Goal: Task Accomplishment & Management: Manage account settings

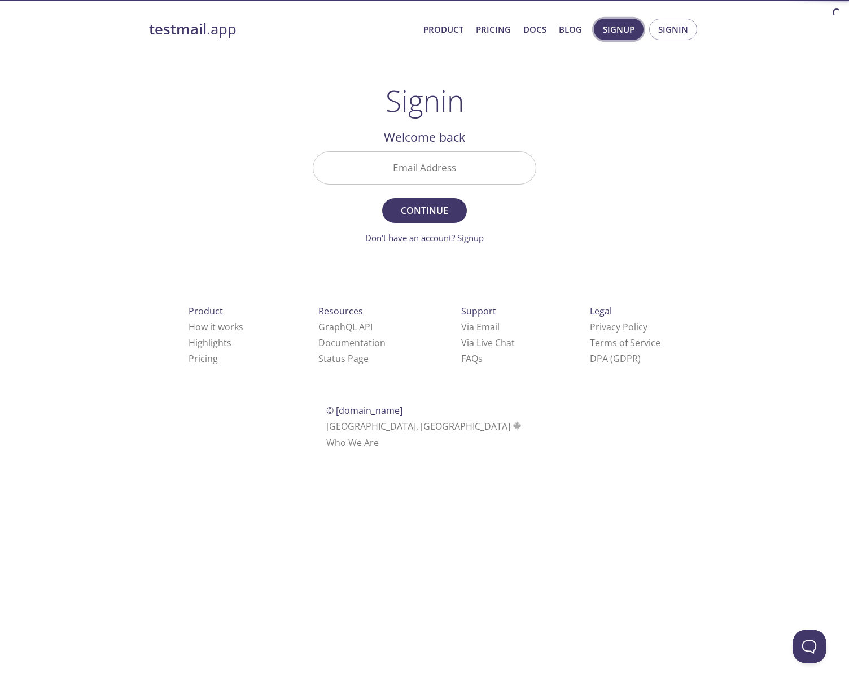
drag, startPoint x: 629, startPoint y: 32, endPoint x: 623, endPoint y: 32, distance: 6.2
click at [629, 32] on span "Signup" at bounding box center [619, 29] width 32 height 15
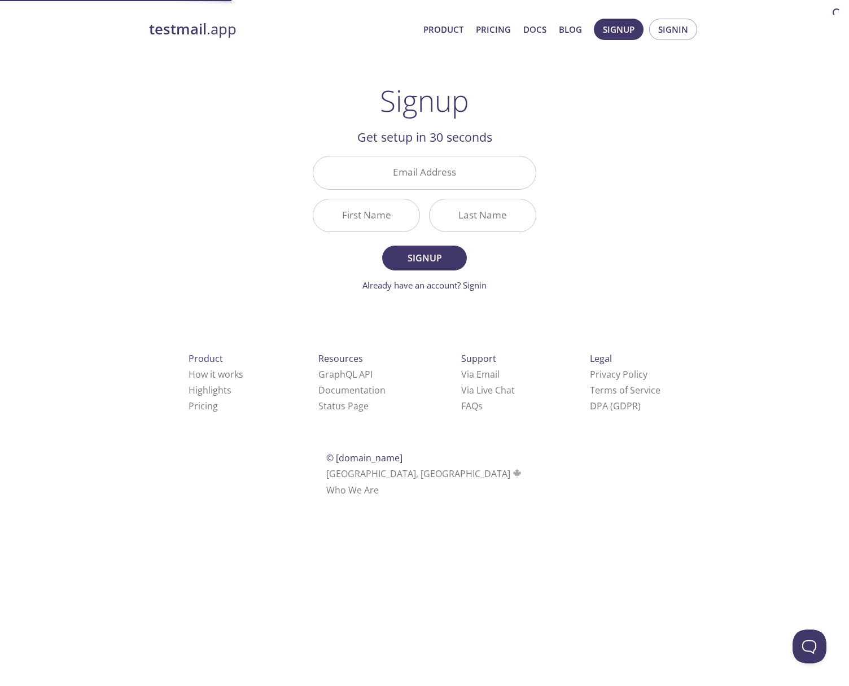
drag, startPoint x: 623, startPoint y: 32, endPoint x: 688, endPoint y: 53, distance: 68.7
click at [631, 102] on div "testmail .app Product Pricing Docs Blog Signup Signin Signup Get setup in 30 se…" at bounding box center [425, 270] width 578 height 518
click at [692, 36] on button "Signin" at bounding box center [673, 29] width 48 height 21
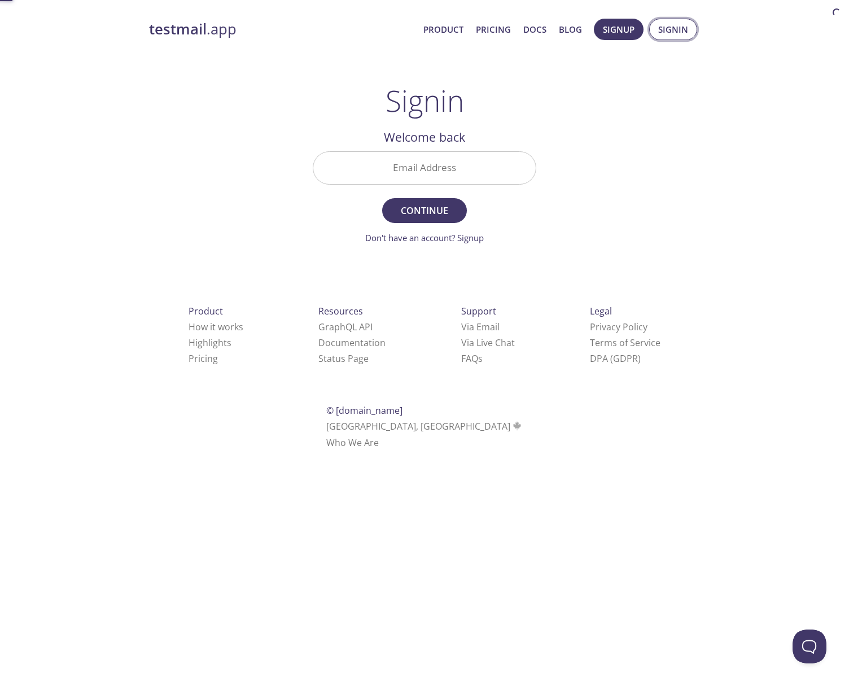
click at [690, 34] on button "Signin" at bounding box center [673, 29] width 48 height 21
click at [683, 32] on span "Signin" at bounding box center [673, 29] width 30 height 15
click at [674, 22] on span "Signin" at bounding box center [673, 29] width 30 height 15
